Goal: Information Seeking & Learning: Learn about a topic

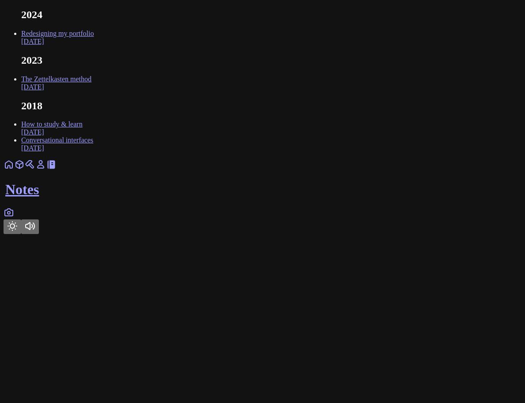
click at [25, 170] on icon at bounding box center [19, 164] width 11 height 11
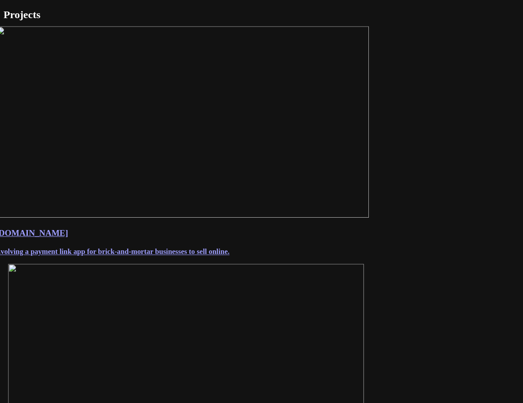
click at [218, 217] on img at bounding box center [183, 121] width 374 height 191
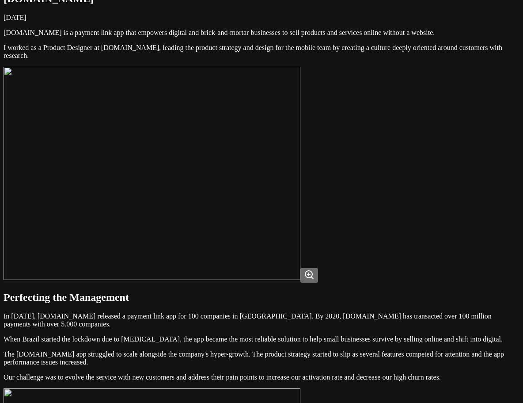
scroll to position [44, 0]
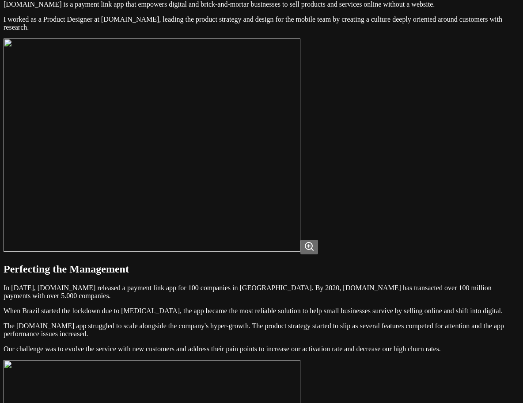
click at [318, 254] on button at bounding box center [310, 247] width 18 height 15
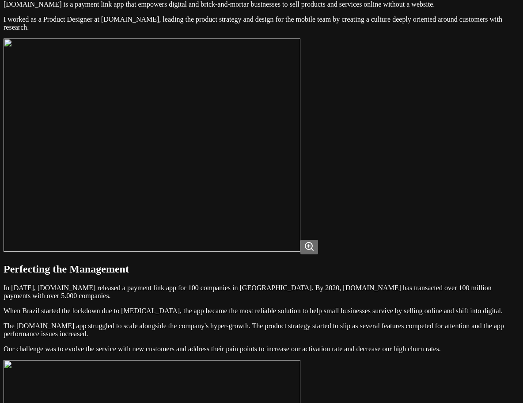
click at [318, 254] on button at bounding box center [310, 247] width 18 height 15
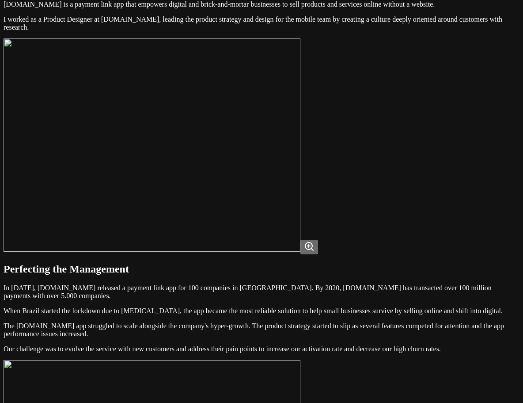
click at [232, 204] on img at bounding box center [152, 144] width 297 height 213
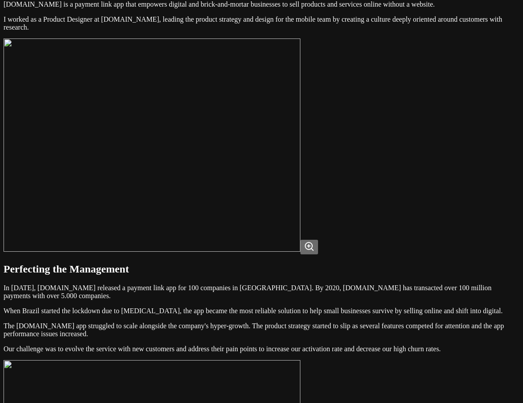
click at [301, 222] on img at bounding box center [152, 144] width 297 height 213
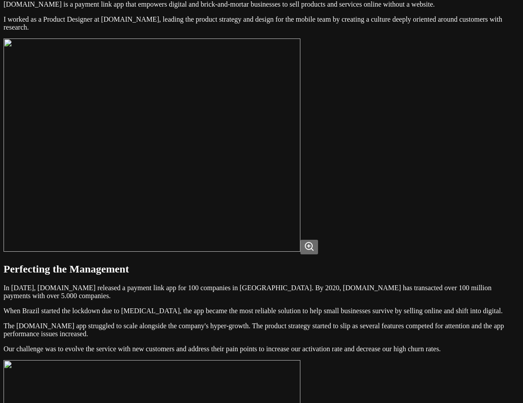
click at [301, 222] on img at bounding box center [152, 144] width 297 height 213
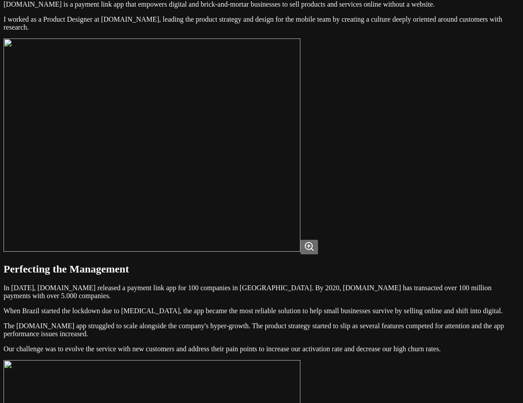
click at [301, 222] on img at bounding box center [152, 144] width 297 height 213
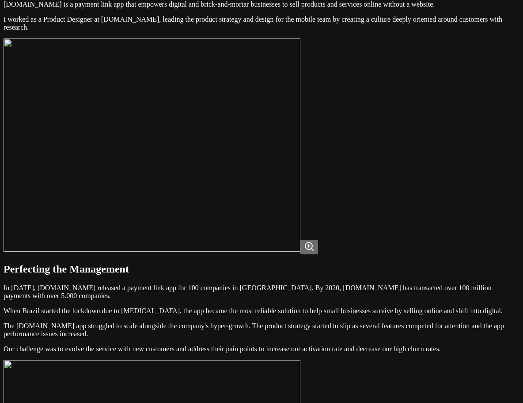
click at [301, 145] on img at bounding box center [152, 144] width 297 height 213
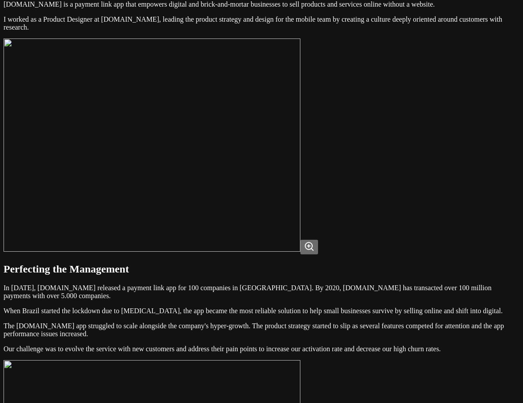
click at [301, 181] on img at bounding box center [152, 144] width 297 height 213
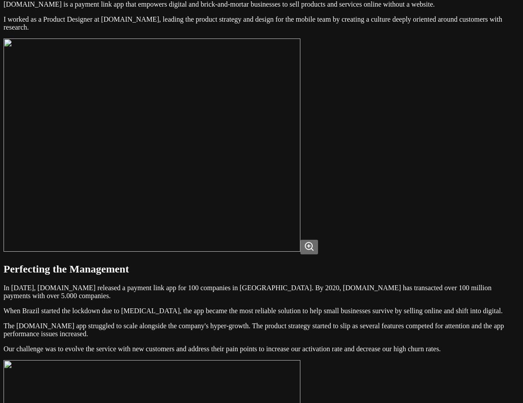
click at [301, 162] on img at bounding box center [152, 144] width 297 height 213
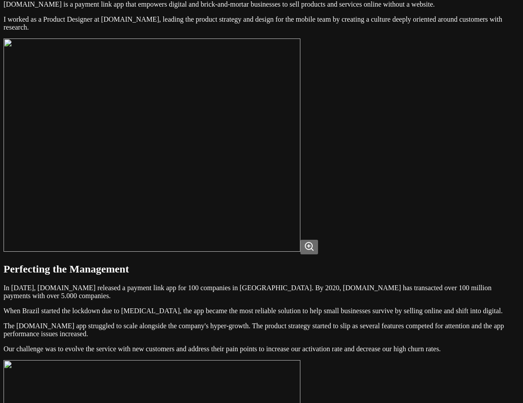
click at [301, 162] on img at bounding box center [152, 144] width 297 height 213
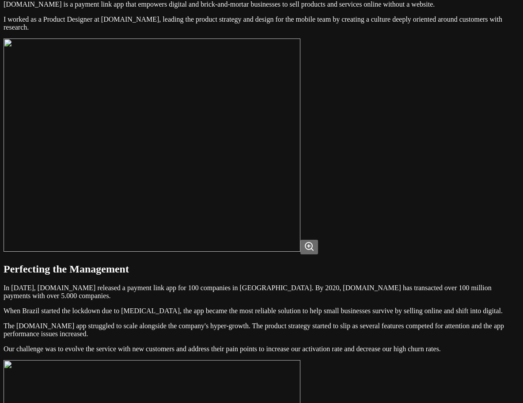
click at [301, 162] on img at bounding box center [152, 144] width 297 height 213
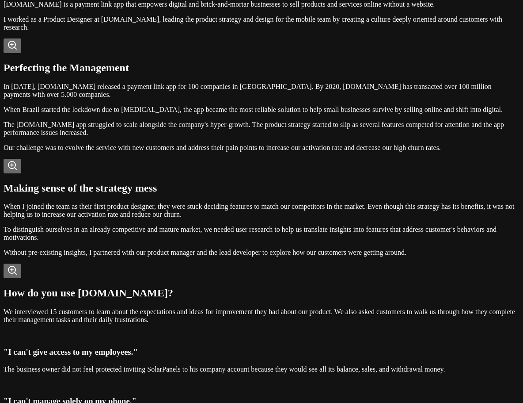
click at [4, 50] on img at bounding box center [4, 50] width 0 height 0
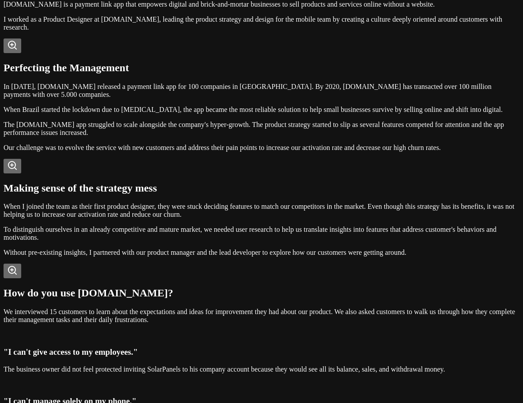
click at [4, 50] on img at bounding box center [4, 50] width 0 height 0
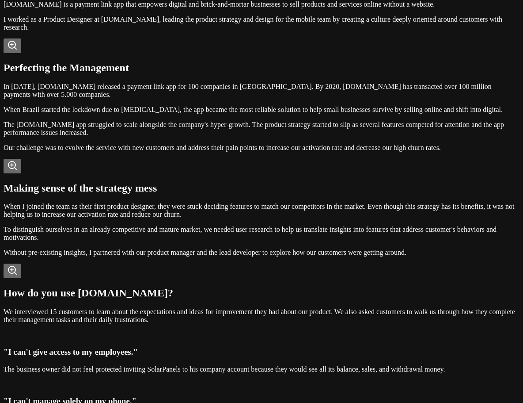
click at [4, 50] on img at bounding box center [4, 50] width 0 height 0
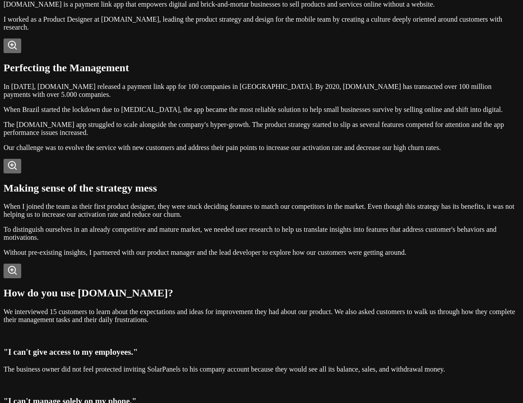
click at [4, 50] on img at bounding box center [4, 50] width 0 height 0
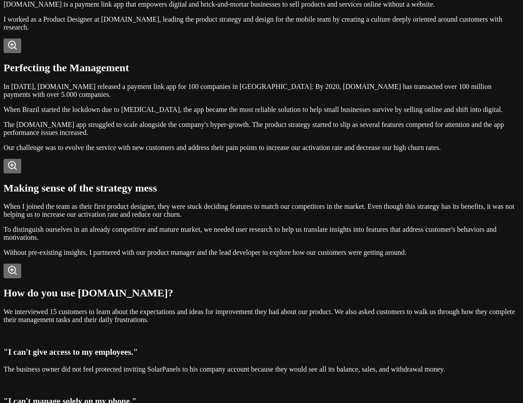
click at [4, 50] on img at bounding box center [4, 50] width 0 height 0
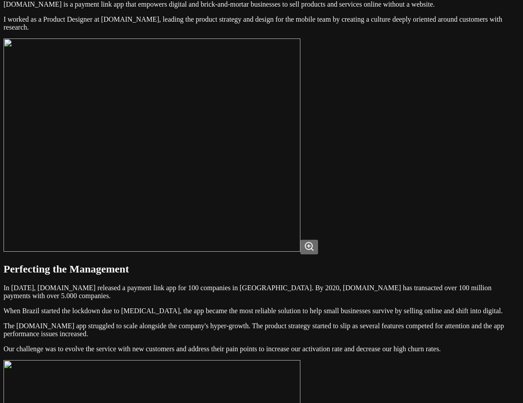
click at [301, 171] on img at bounding box center [152, 144] width 297 height 213
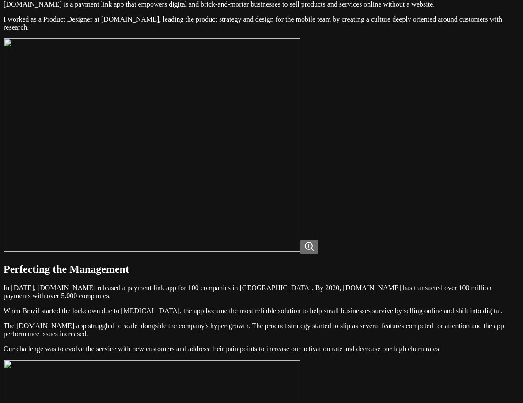
click at [301, 171] on img at bounding box center [152, 144] width 297 height 213
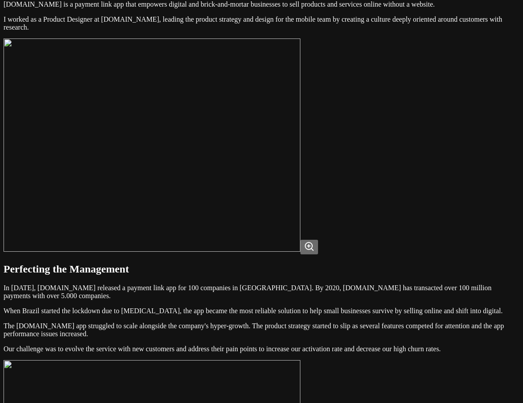
click at [301, 171] on img at bounding box center [152, 144] width 297 height 213
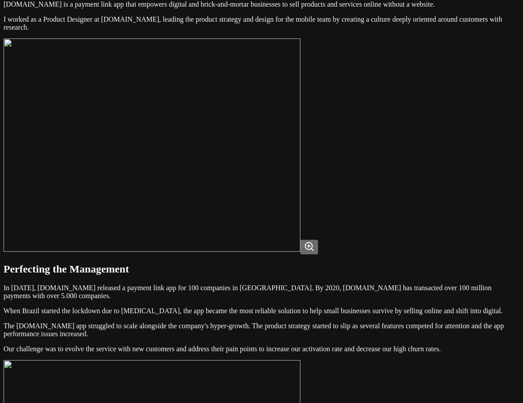
click at [301, 171] on img at bounding box center [152, 144] width 297 height 213
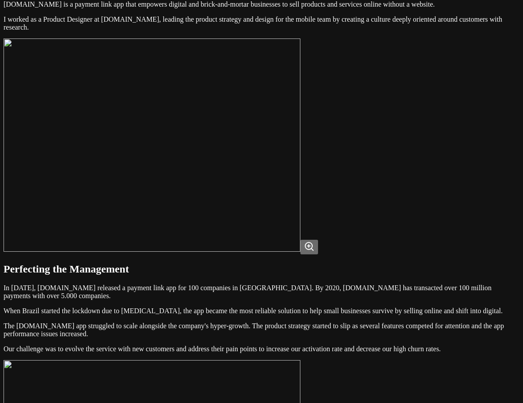
click at [301, 171] on img at bounding box center [152, 144] width 297 height 213
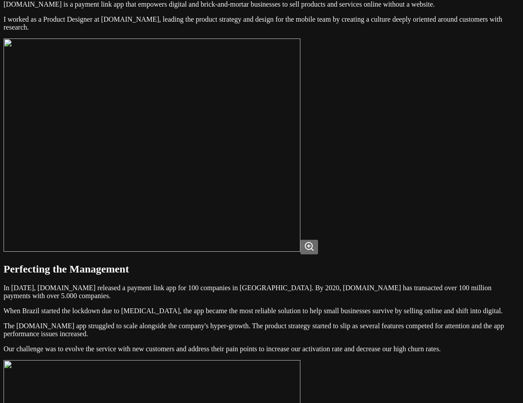
click at [301, 171] on img at bounding box center [152, 144] width 297 height 213
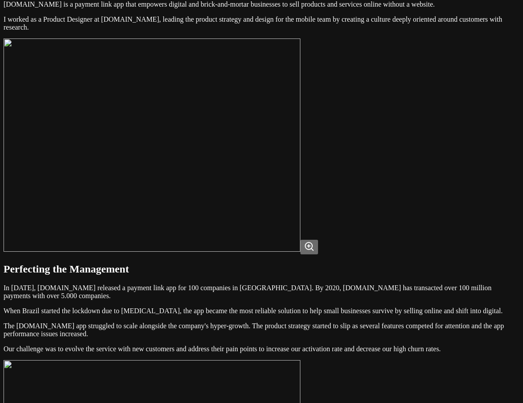
click at [301, 145] on img at bounding box center [152, 144] width 297 height 213
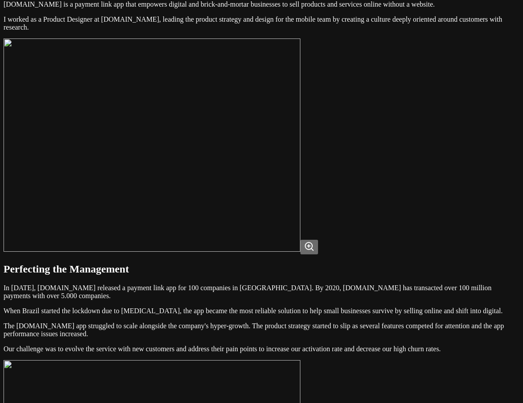
click at [301, 119] on img at bounding box center [152, 144] width 297 height 213
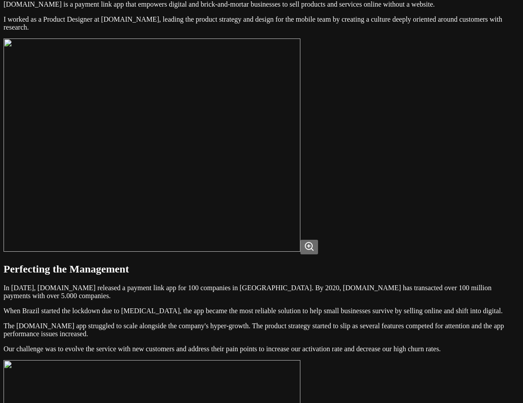
click at [301, 119] on img at bounding box center [152, 144] width 297 height 213
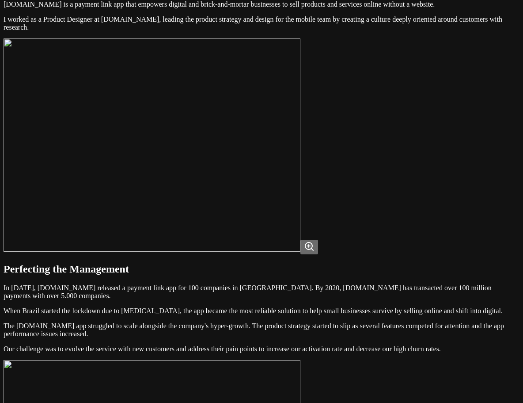
click at [301, 119] on img at bounding box center [152, 144] width 297 height 213
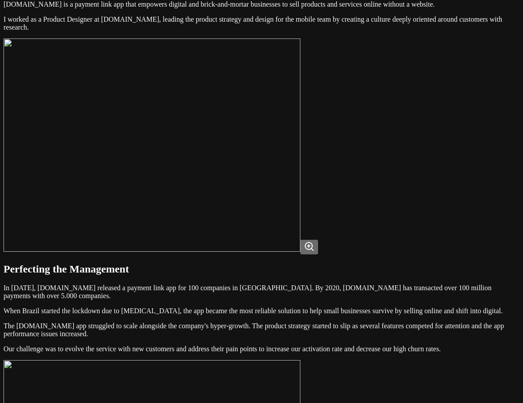
click at [301, 210] on img at bounding box center [152, 144] width 297 height 213
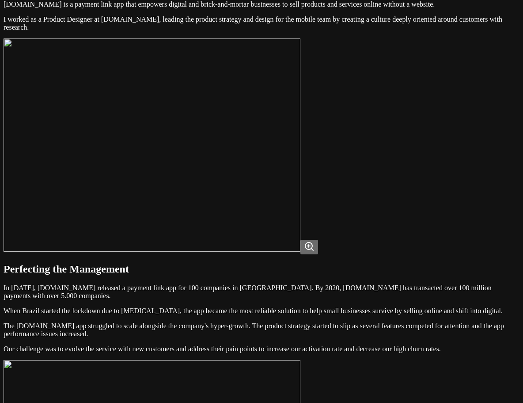
click at [301, 210] on img at bounding box center [152, 144] width 297 height 213
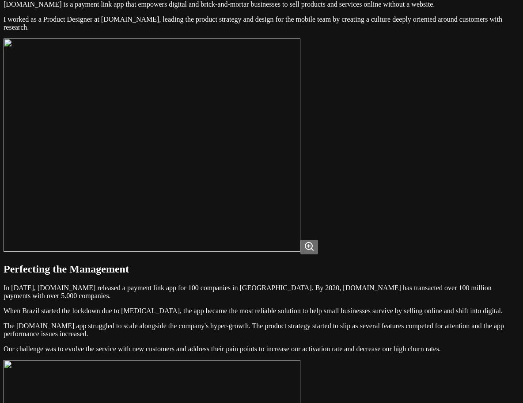
click at [301, 210] on img at bounding box center [152, 144] width 297 height 213
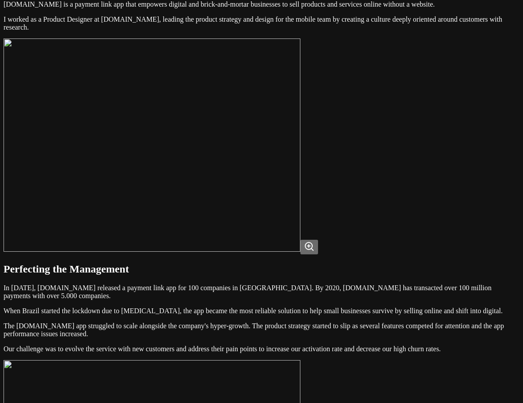
click at [301, 210] on img at bounding box center [152, 144] width 297 height 213
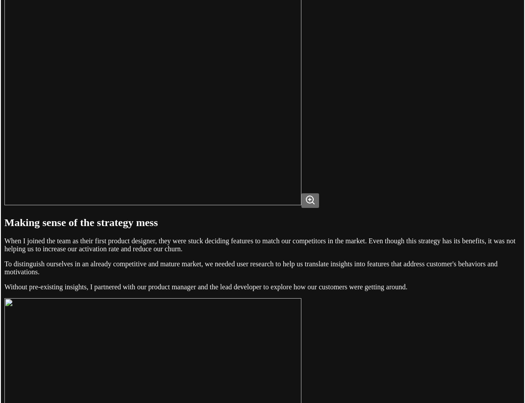
scroll to position [486, 0]
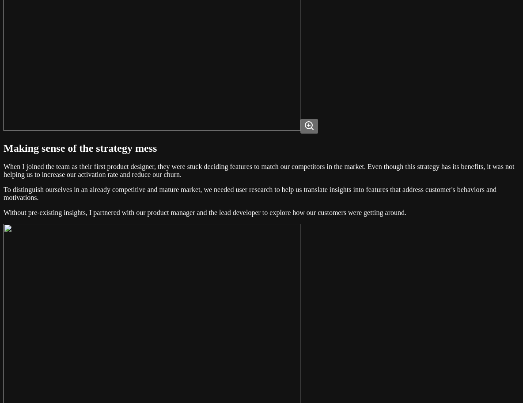
click at [275, 131] on img at bounding box center [152, 24] width 297 height 213
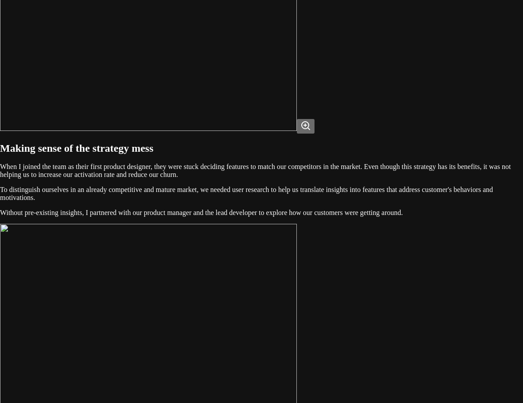
click at [275, 131] on img at bounding box center [148, 24] width 297 height 213
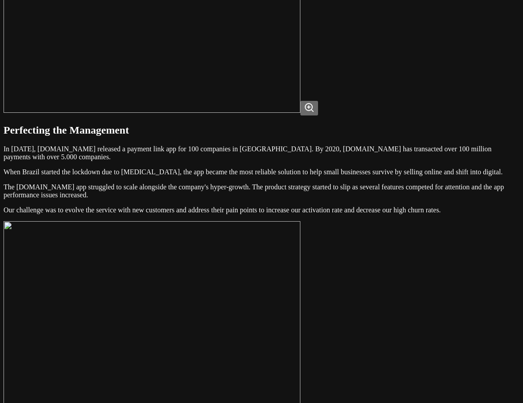
scroll to position [177, 0]
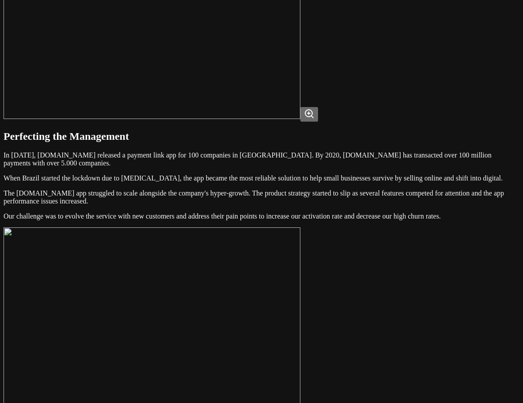
click at [281, 119] on img at bounding box center [152, 12] width 297 height 213
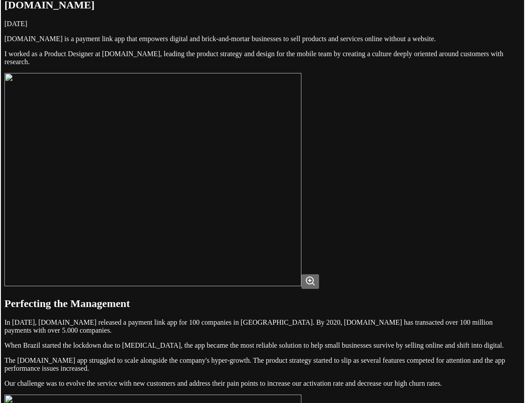
scroll to position [0, 0]
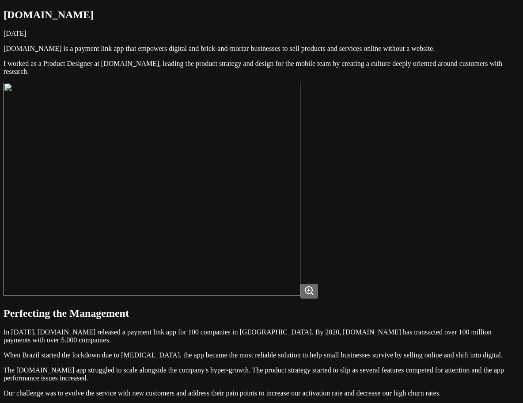
click at [275, 166] on img at bounding box center [152, 189] width 297 height 213
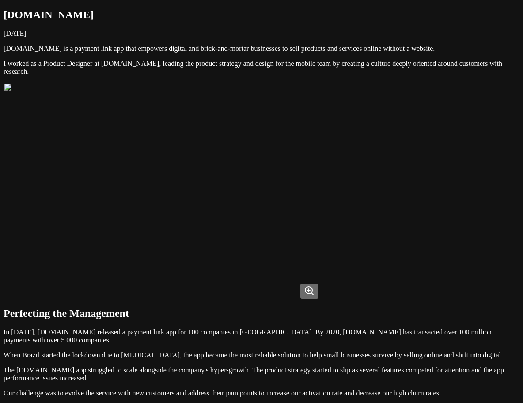
click at [275, 166] on img at bounding box center [152, 189] width 297 height 213
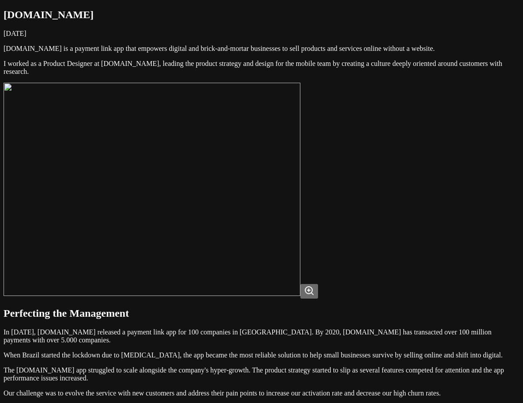
click at [275, 166] on img at bounding box center [152, 189] width 297 height 213
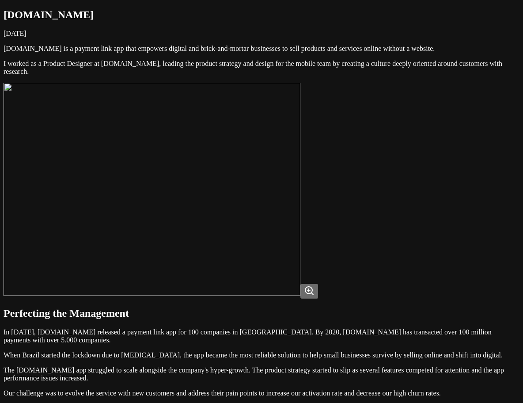
click at [301, 218] on img at bounding box center [152, 189] width 297 height 213
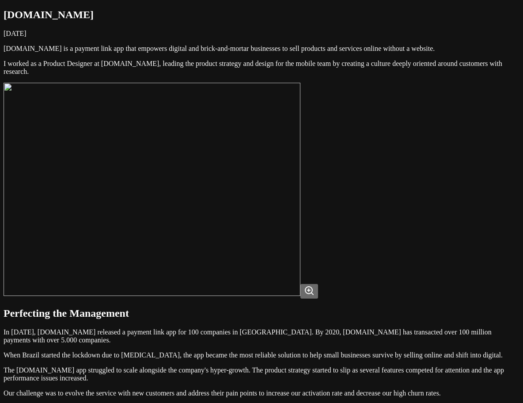
click at [301, 223] on img at bounding box center [152, 189] width 297 height 213
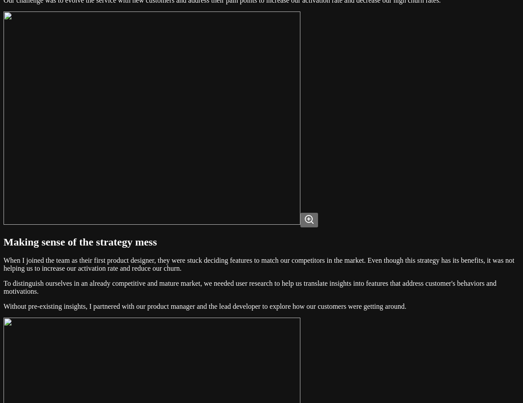
scroll to position [398, 0]
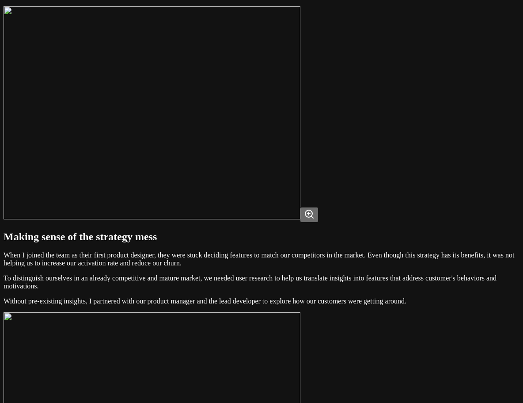
click at [301, 219] on img at bounding box center [152, 112] width 297 height 213
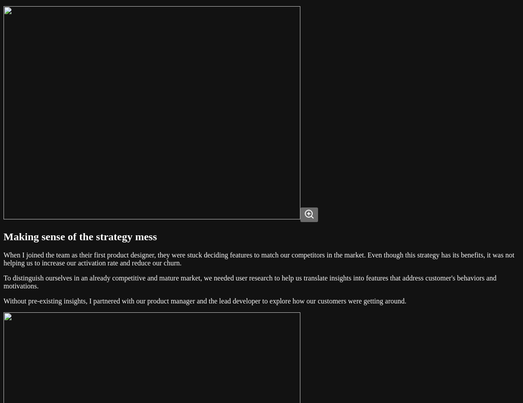
click at [301, 219] on img at bounding box center [152, 112] width 297 height 213
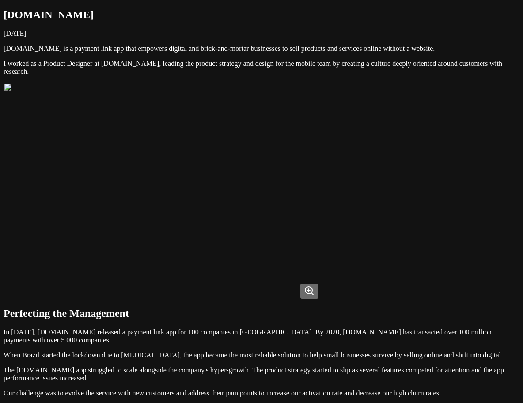
click at [301, 290] on img at bounding box center [152, 189] width 297 height 213
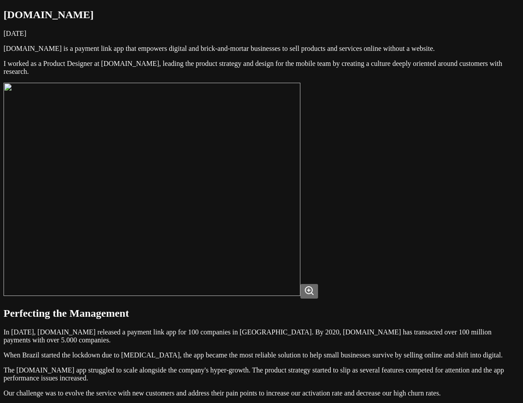
click at [301, 290] on img at bounding box center [152, 189] width 297 height 213
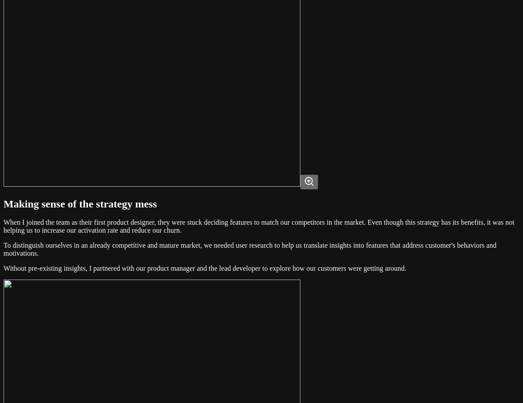
scroll to position [442, 0]
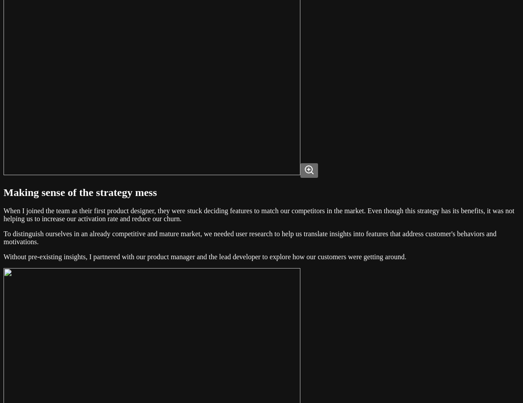
click at [301, 175] on img at bounding box center [152, 68] width 297 height 213
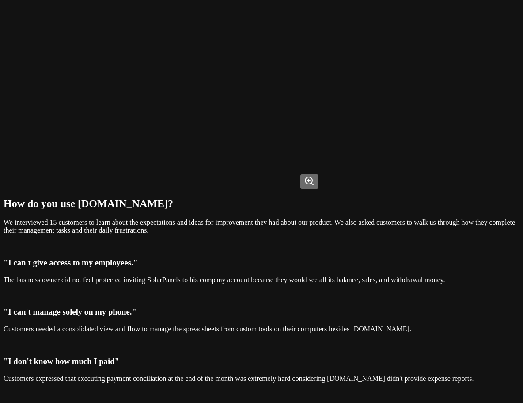
scroll to position [751, 0]
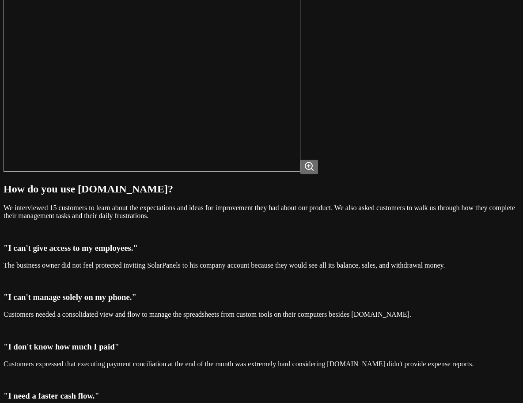
click at [301, 172] on img at bounding box center [152, 64] width 297 height 213
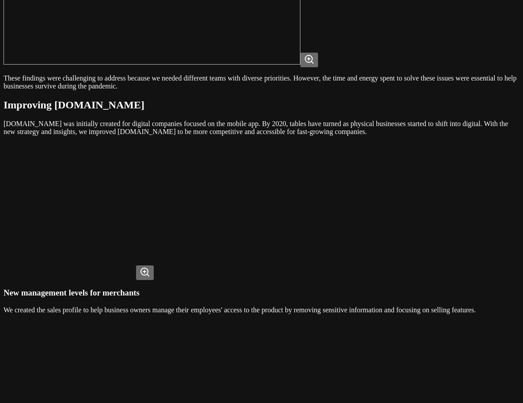
scroll to position [1636, 0]
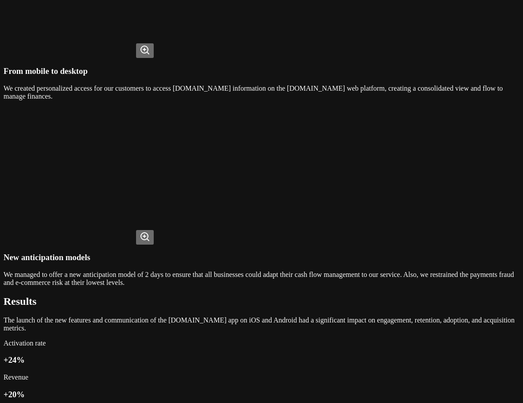
scroll to position [1857, 0]
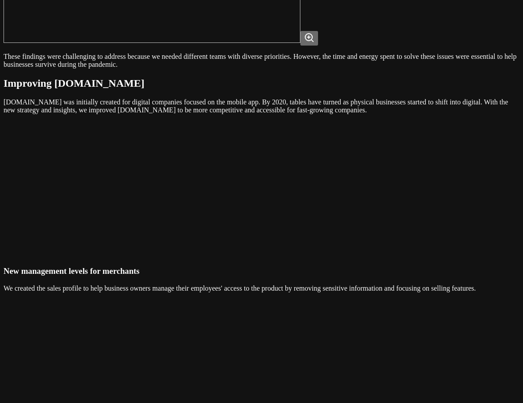
scroll to position [1282, 0]
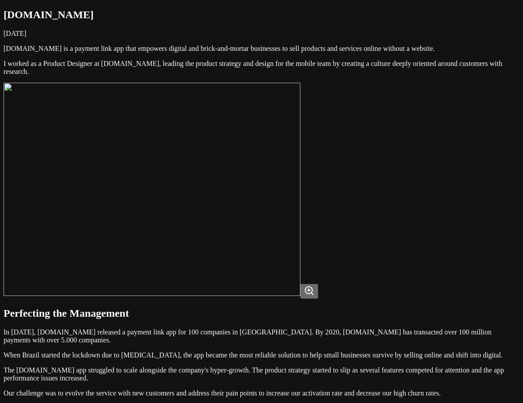
click at [301, 270] on img at bounding box center [152, 189] width 297 height 213
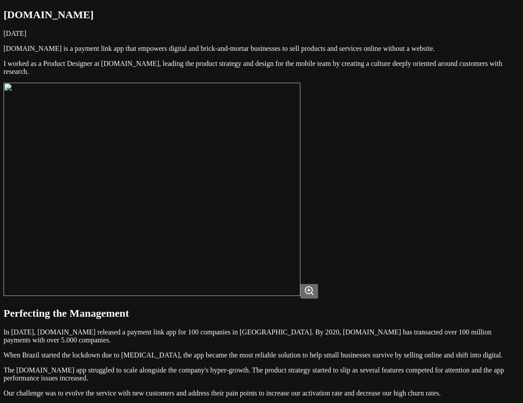
click at [301, 270] on img at bounding box center [152, 189] width 297 height 213
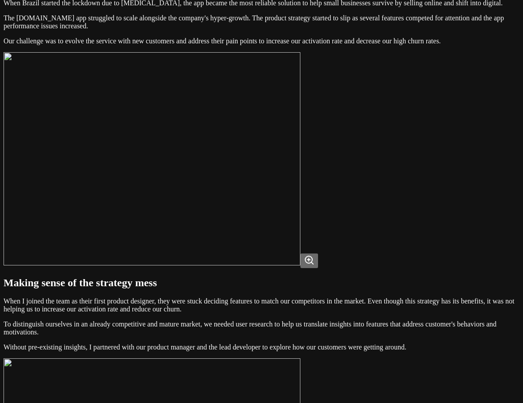
scroll to position [486, 0]
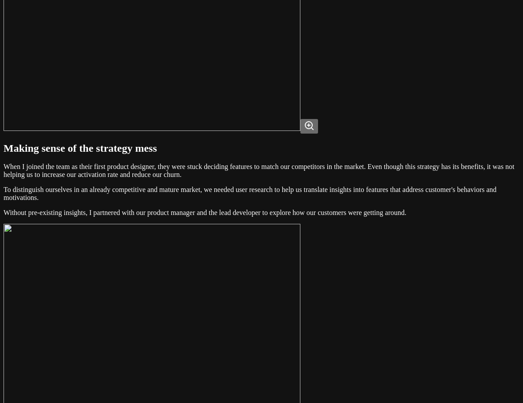
click at [280, 131] on img at bounding box center [152, 24] width 297 height 213
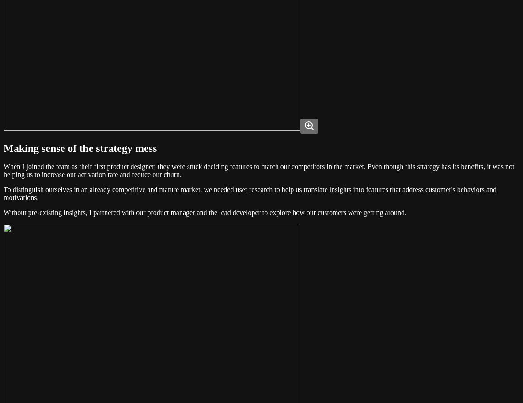
click at [280, 131] on img at bounding box center [152, 24] width 297 height 213
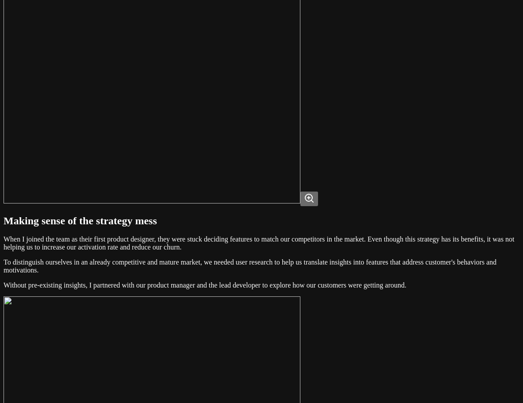
scroll to position [398, 0]
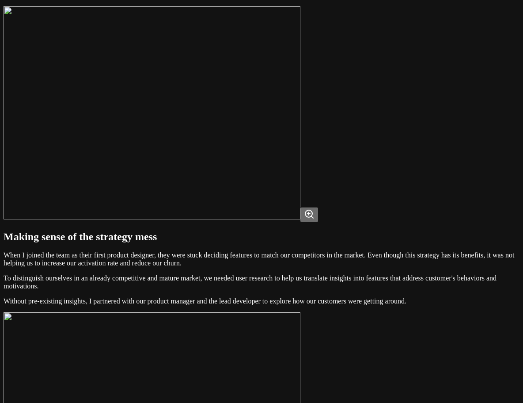
click at [278, 182] on img at bounding box center [152, 112] width 297 height 213
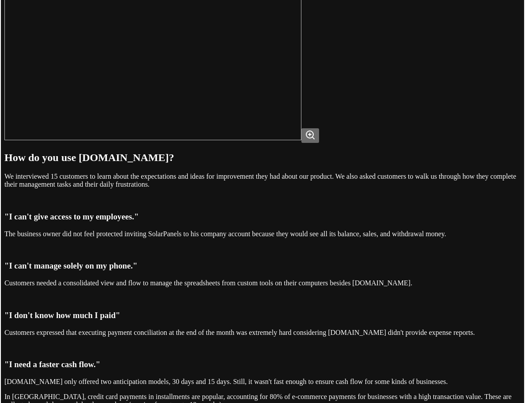
scroll to position [796, 0]
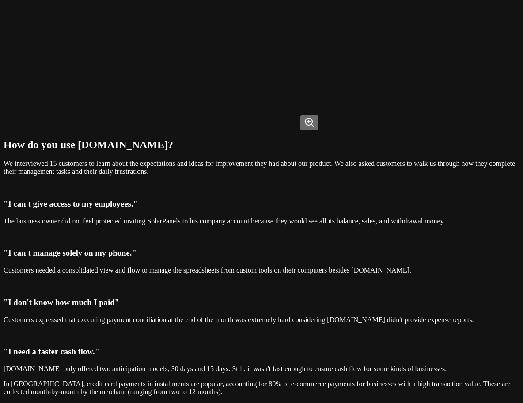
click at [282, 127] on img at bounding box center [152, 20] width 297 height 213
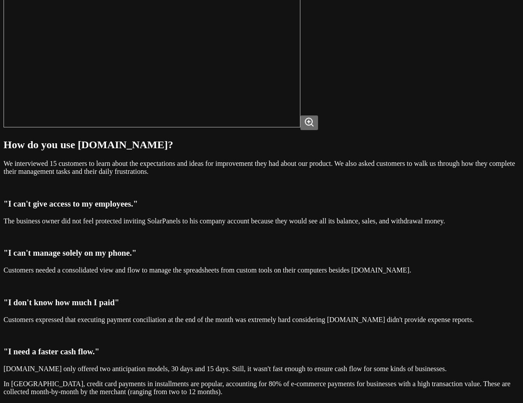
click at [282, 127] on img at bounding box center [152, 20] width 297 height 213
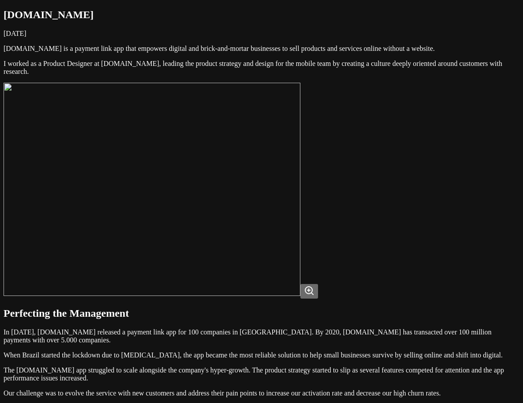
scroll to position [44, 0]
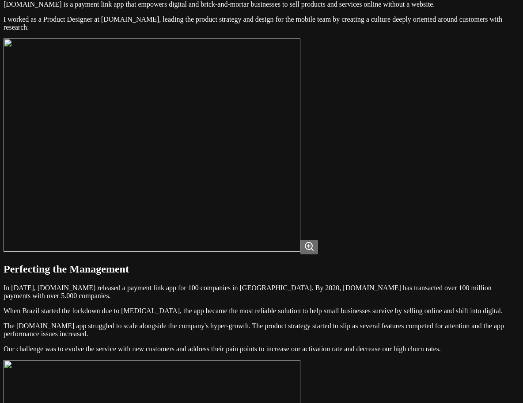
click at [256, 191] on img at bounding box center [152, 144] width 297 height 213
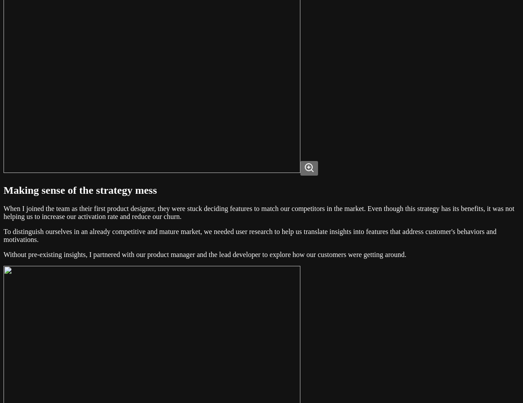
scroll to position [486, 0]
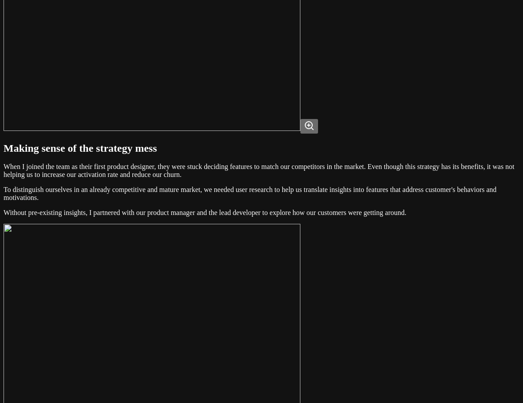
click at [222, 131] on img at bounding box center [152, 24] width 297 height 213
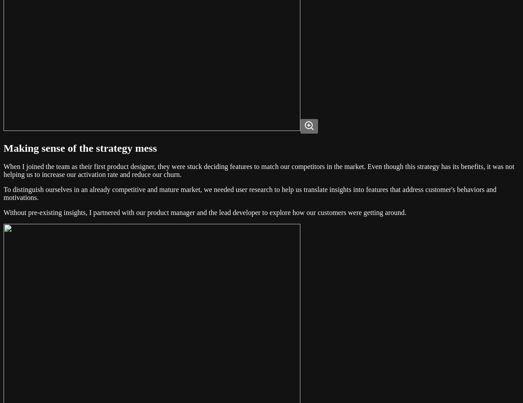
click at [222, 131] on img at bounding box center [152, 24] width 297 height 213
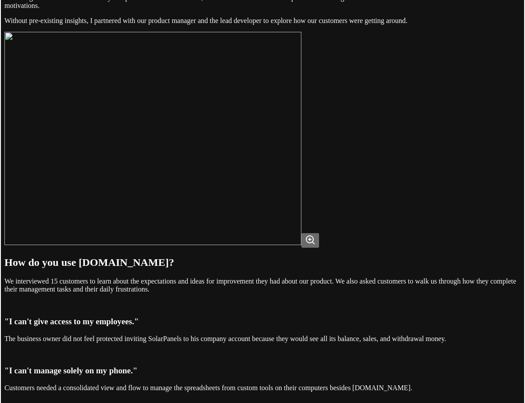
scroll to position [751, 0]
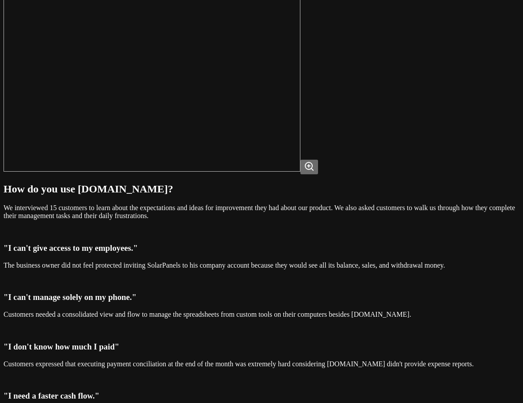
click at [217, 172] on img at bounding box center [152, 64] width 297 height 213
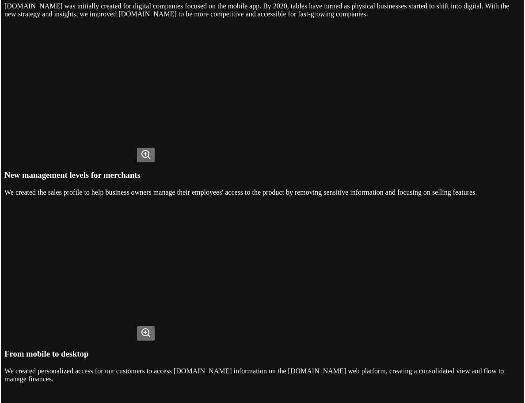
scroll to position [1547, 0]
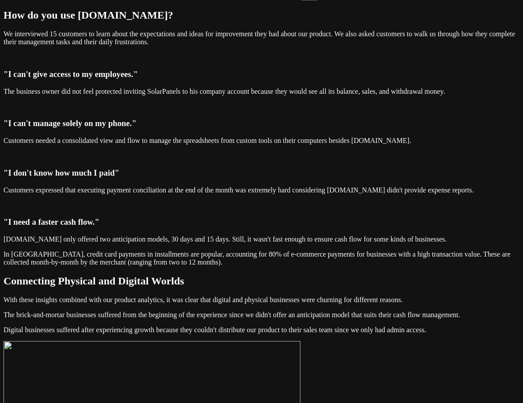
scroll to position [796, 0]
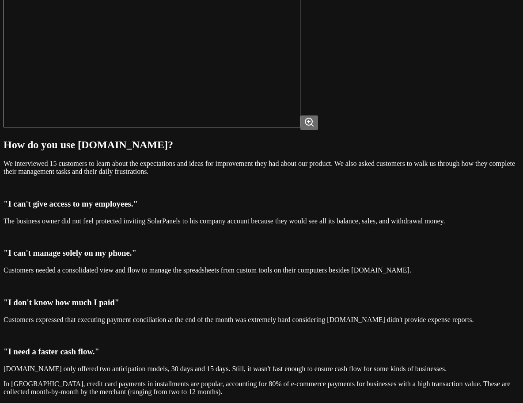
click at [315, 127] on icon at bounding box center [309, 122] width 11 height 11
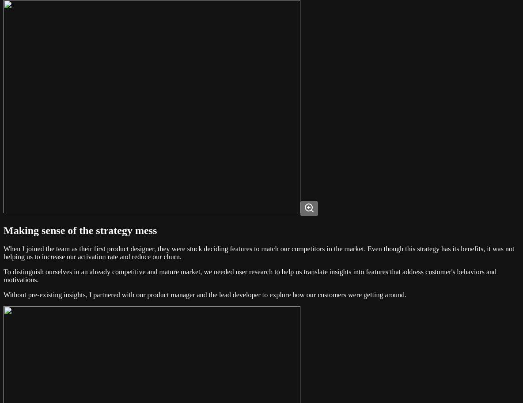
scroll to position [398, 0]
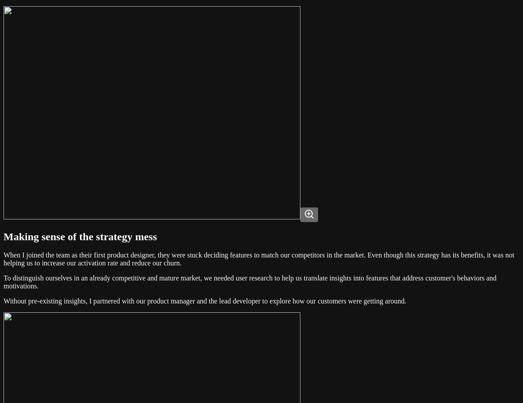
click at [315, 219] on icon at bounding box center [309, 214] width 11 height 11
